Goal: Task Accomplishment & Management: Manage account settings

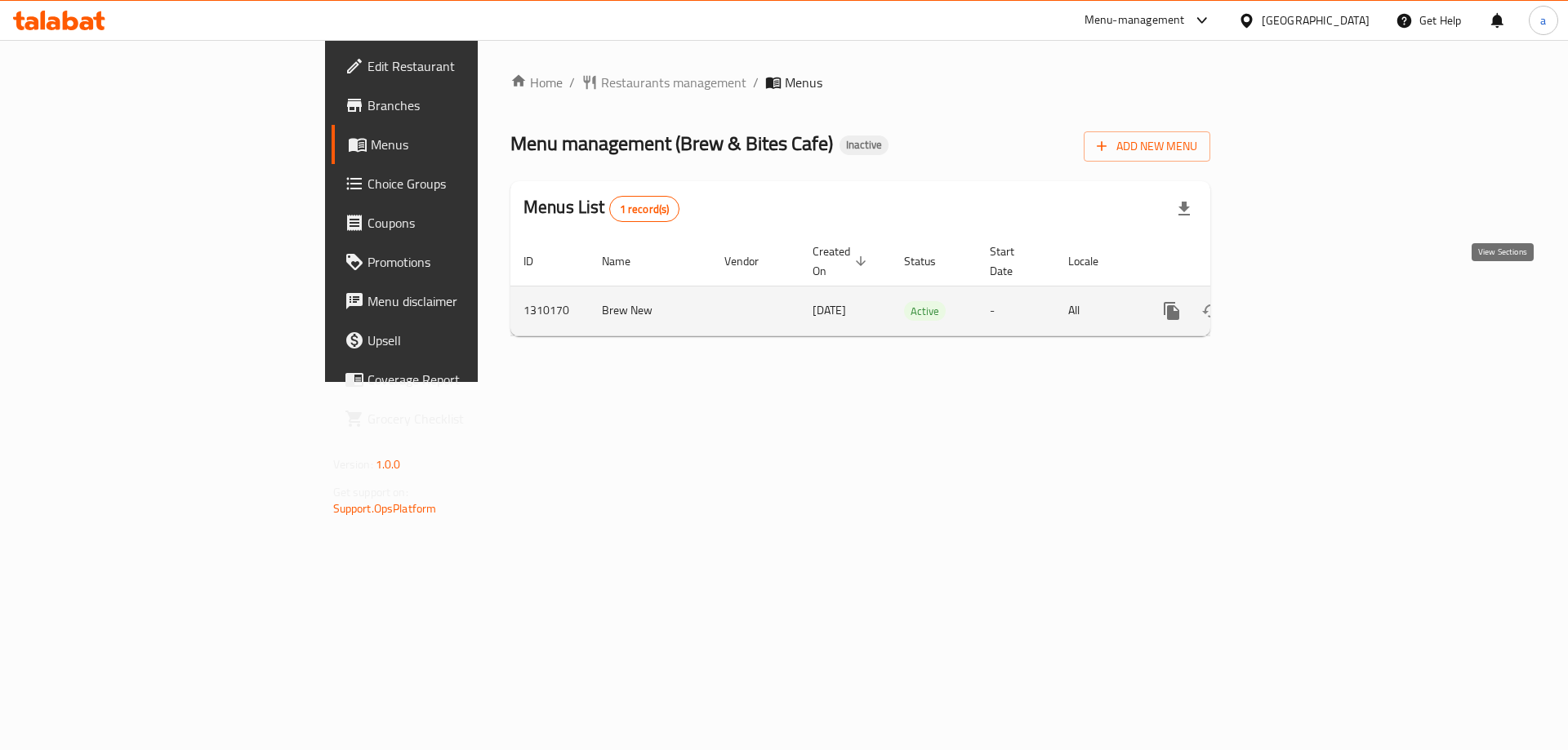
click at [1299, 301] on icon "enhanced table" at bounding box center [1289, 310] width 19 height 19
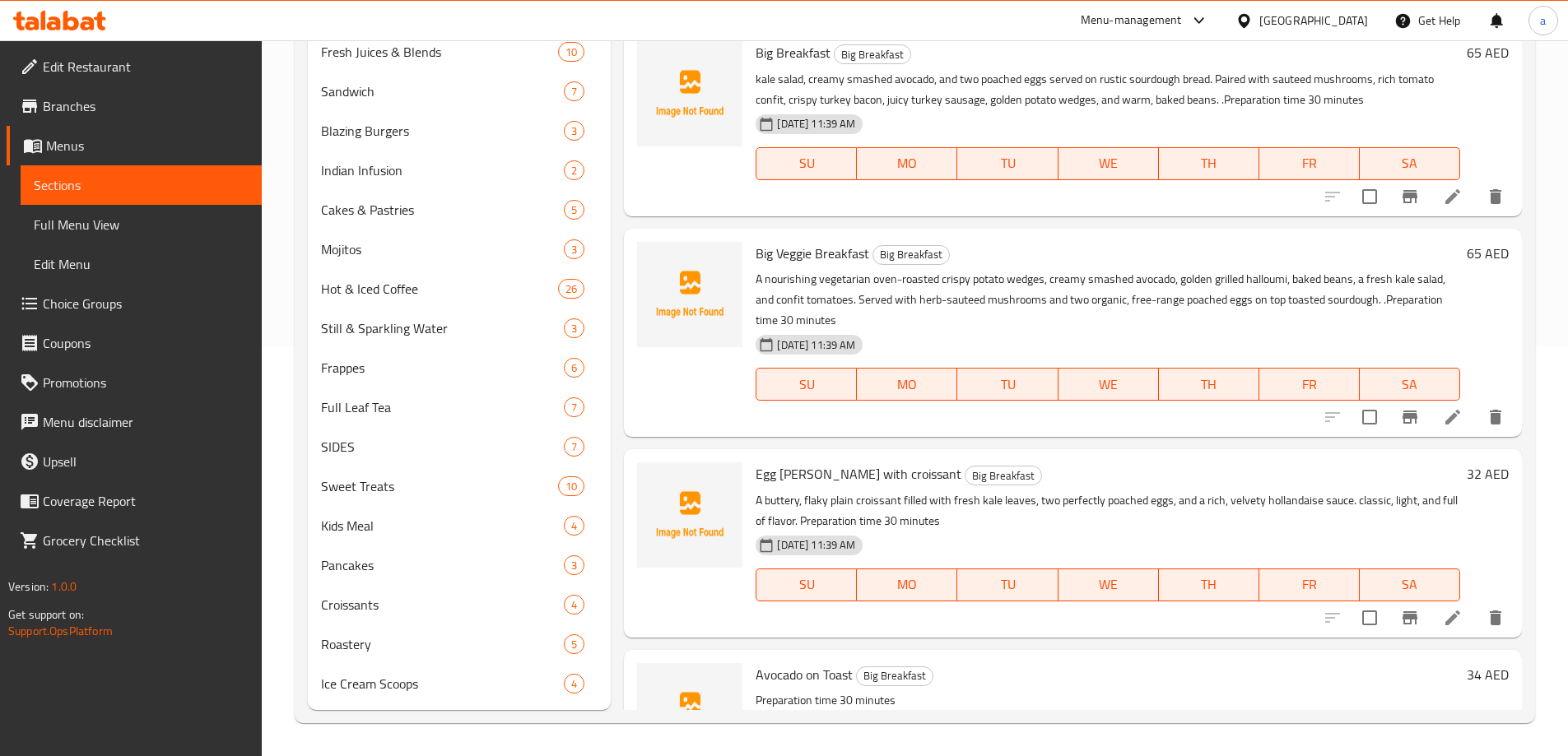
click at [106, 233] on span "Full Menu View" at bounding box center [141, 224] width 215 height 19
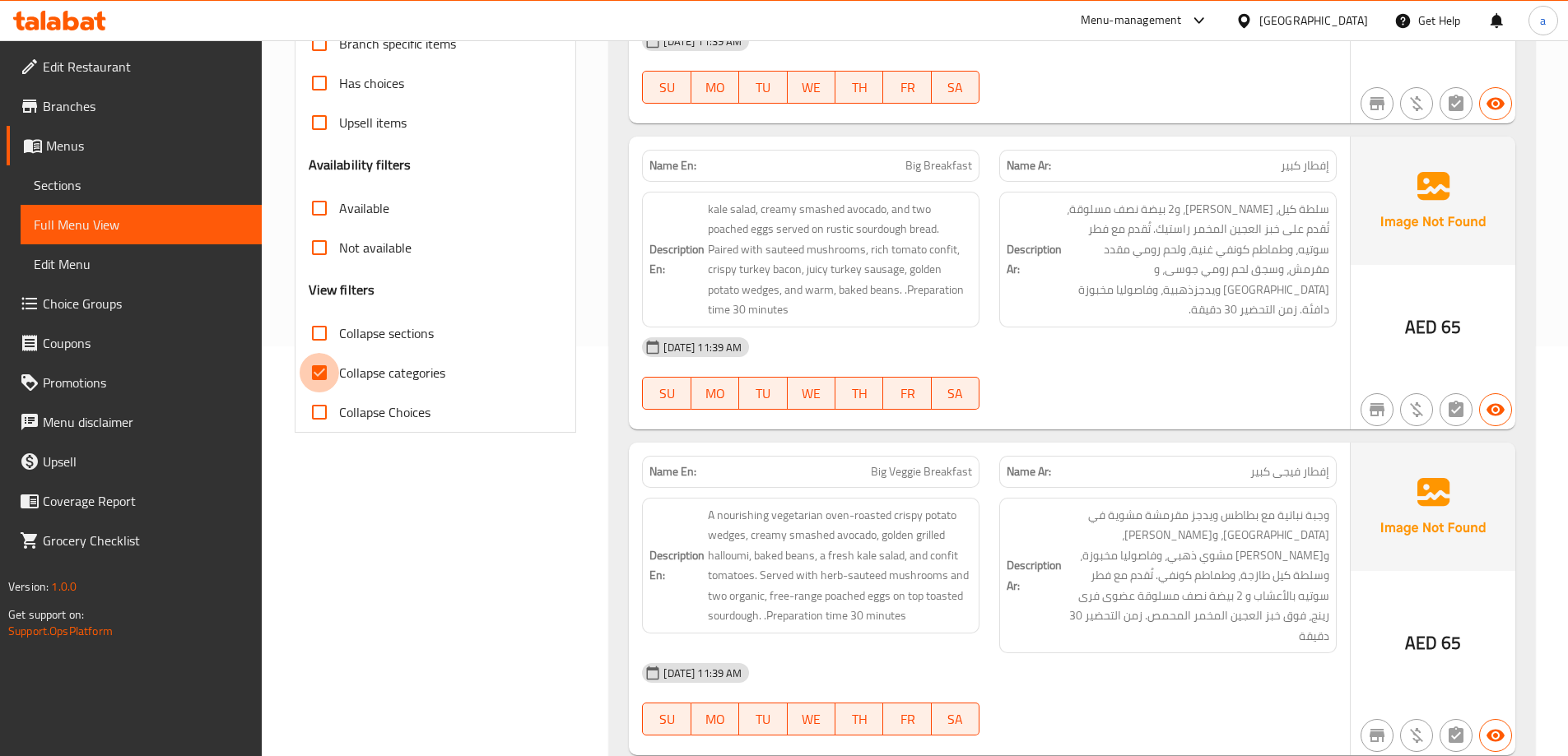
drag, startPoint x: 324, startPoint y: 364, endPoint x: 933, endPoint y: 392, distance: 609.6
click at [324, 365] on input "Collapse categories" at bounding box center [319, 372] width 40 height 40
checkbox input "false"
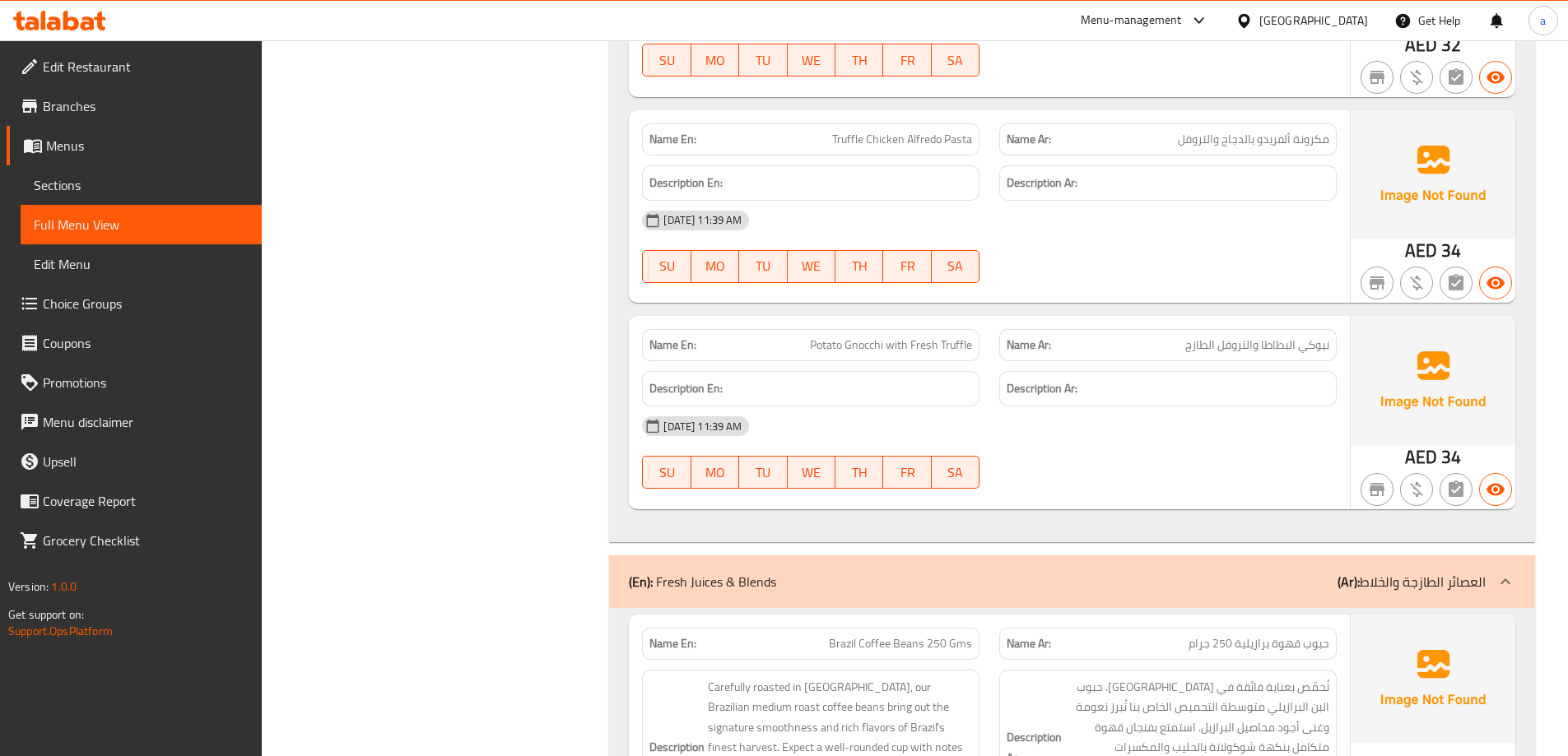
scroll to position [6501, 0]
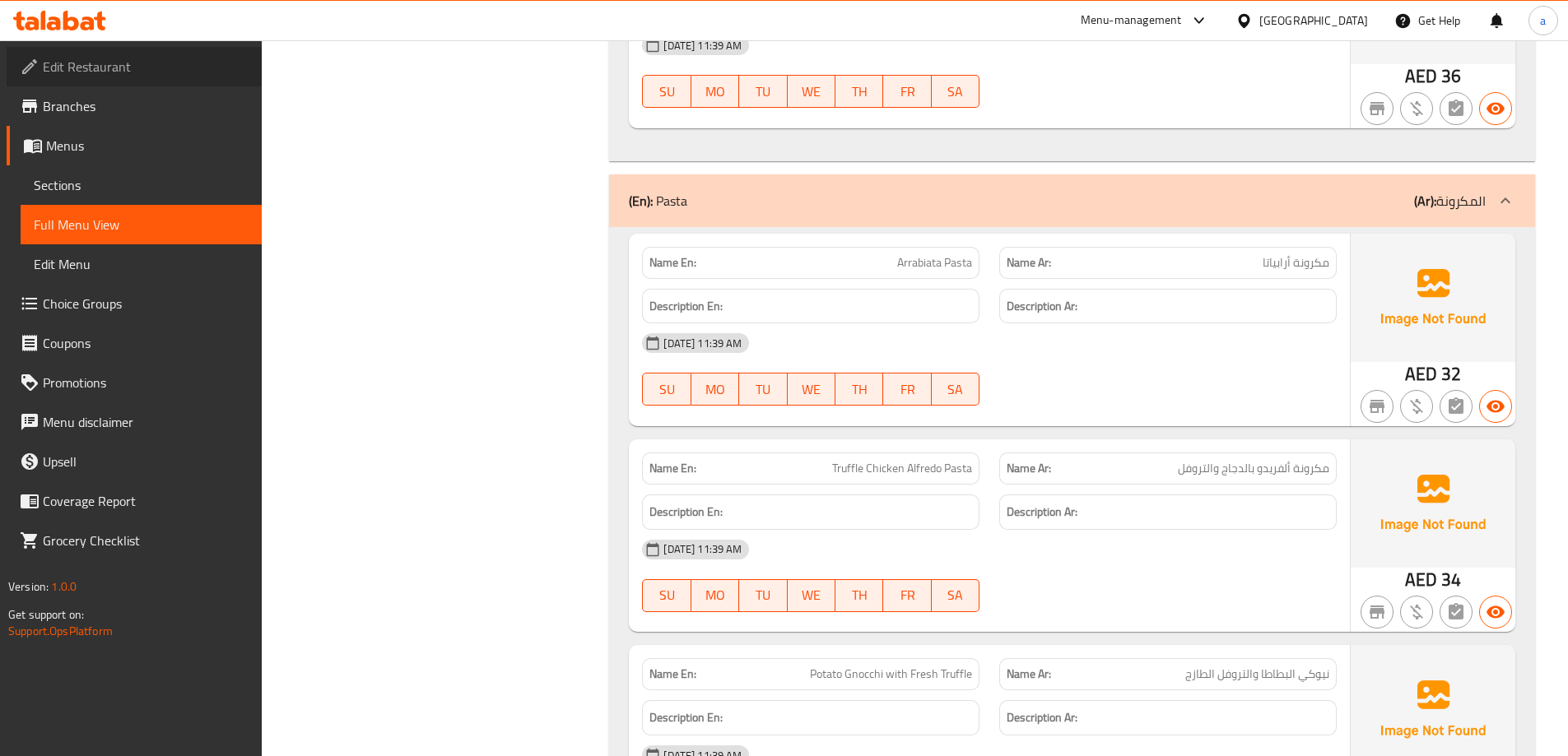
click at [138, 74] on span "Edit Restaurant" at bounding box center [146, 66] width 206 height 19
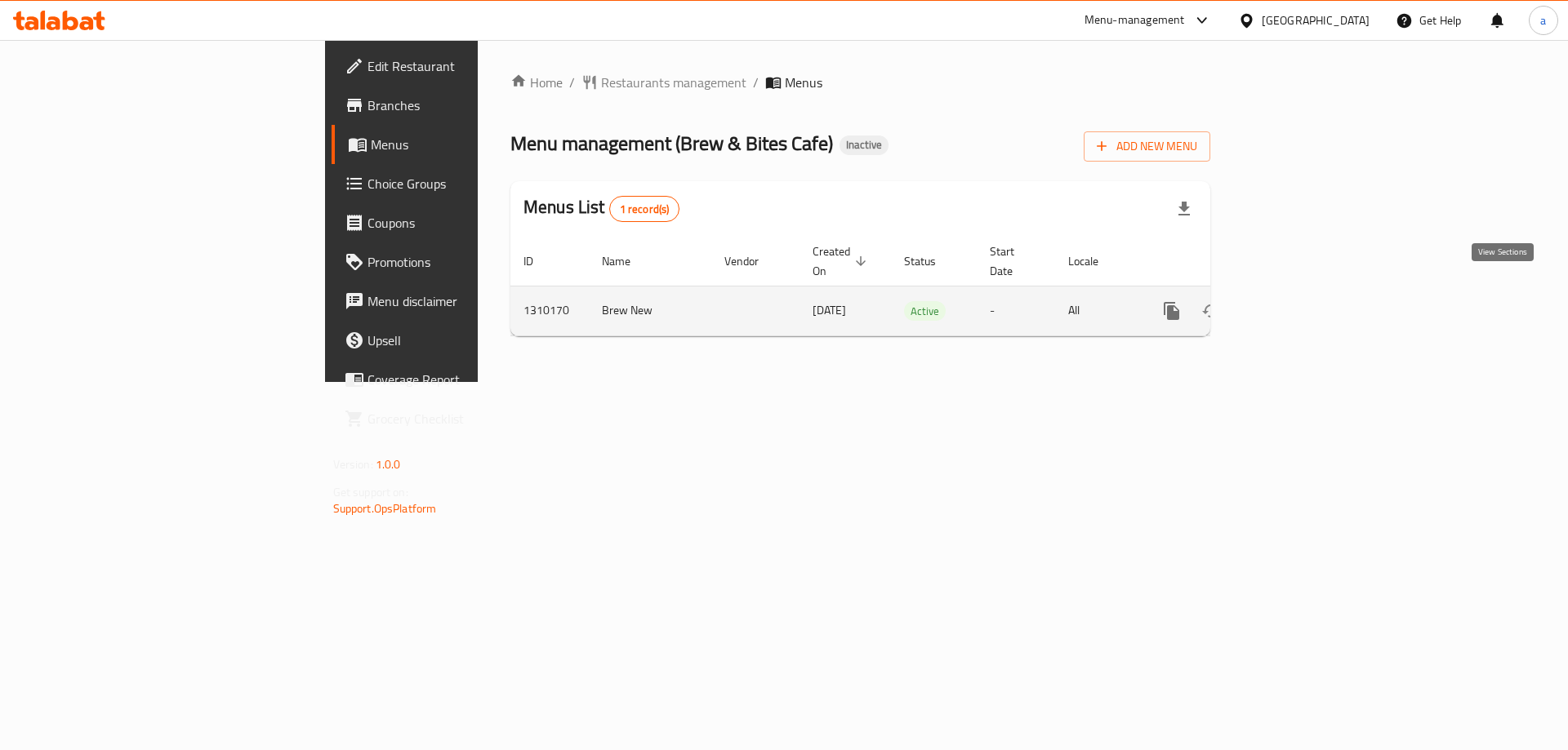
click at [1299, 302] on icon "enhanced table" at bounding box center [1289, 310] width 19 height 19
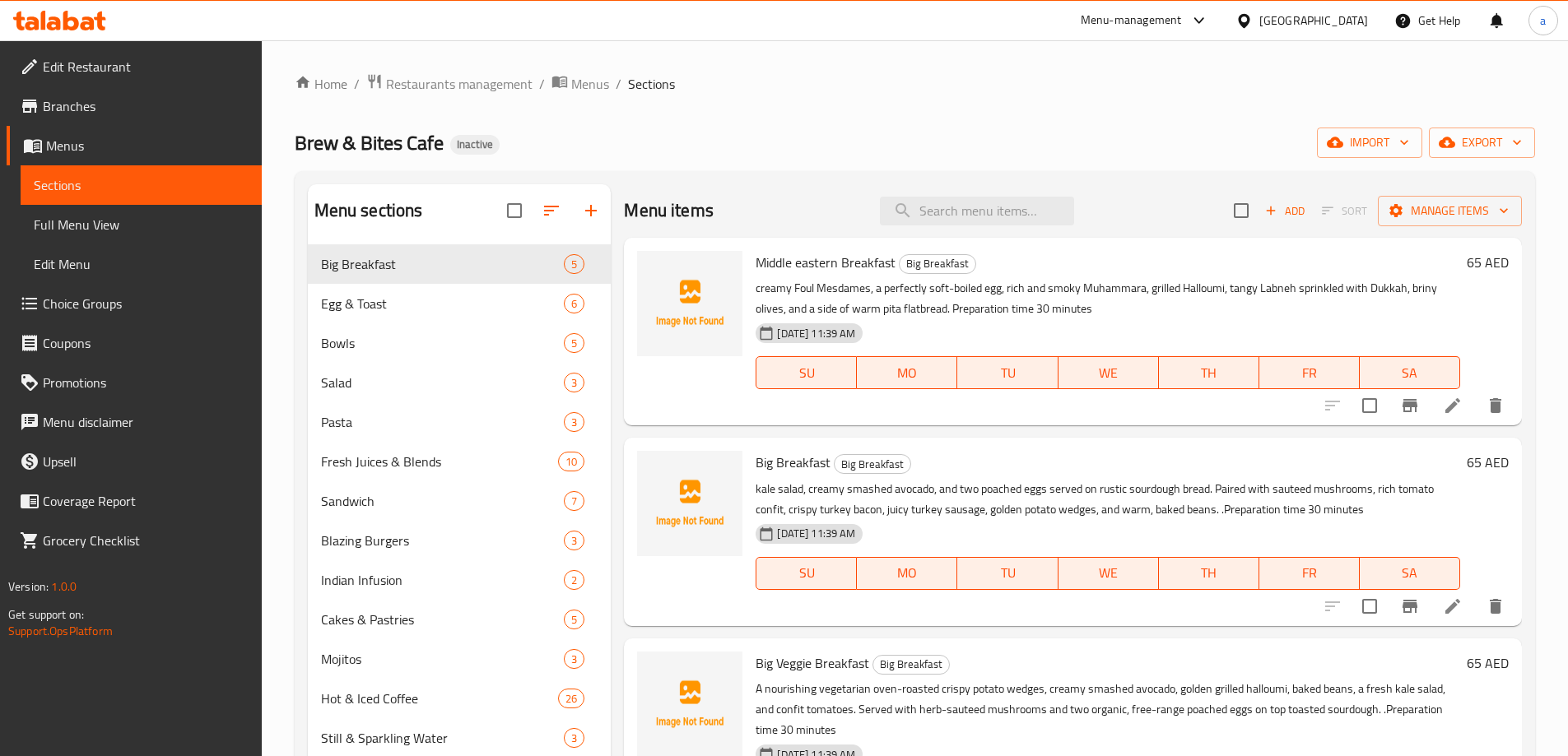
click at [103, 220] on span "Full Menu View" at bounding box center [141, 224] width 215 height 19
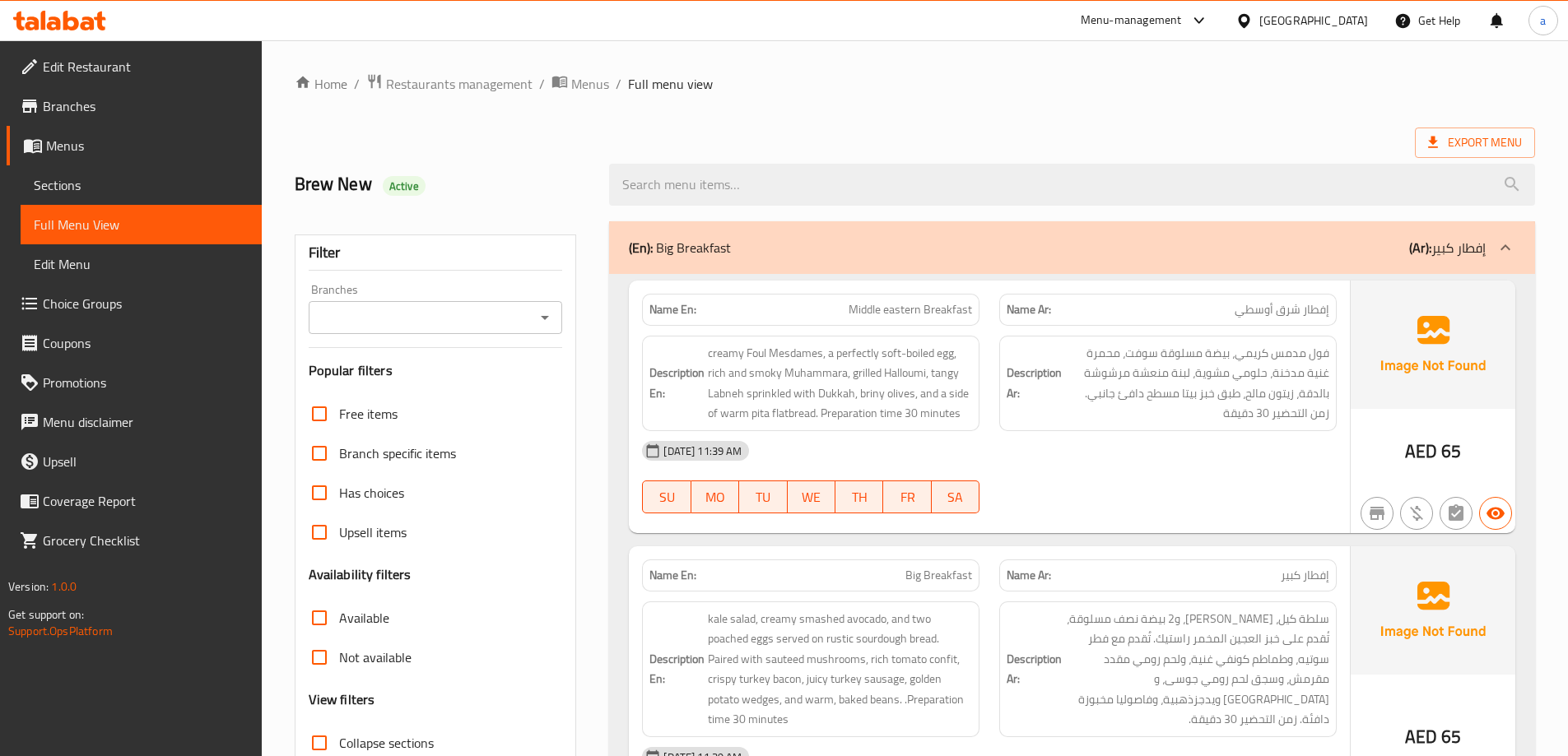
click at [88, 73] on span "Edit Restaurant" at bounding box center [146, 66] width 206 height 19
